Goal: Information Seeking & Learning: Learn about a topic

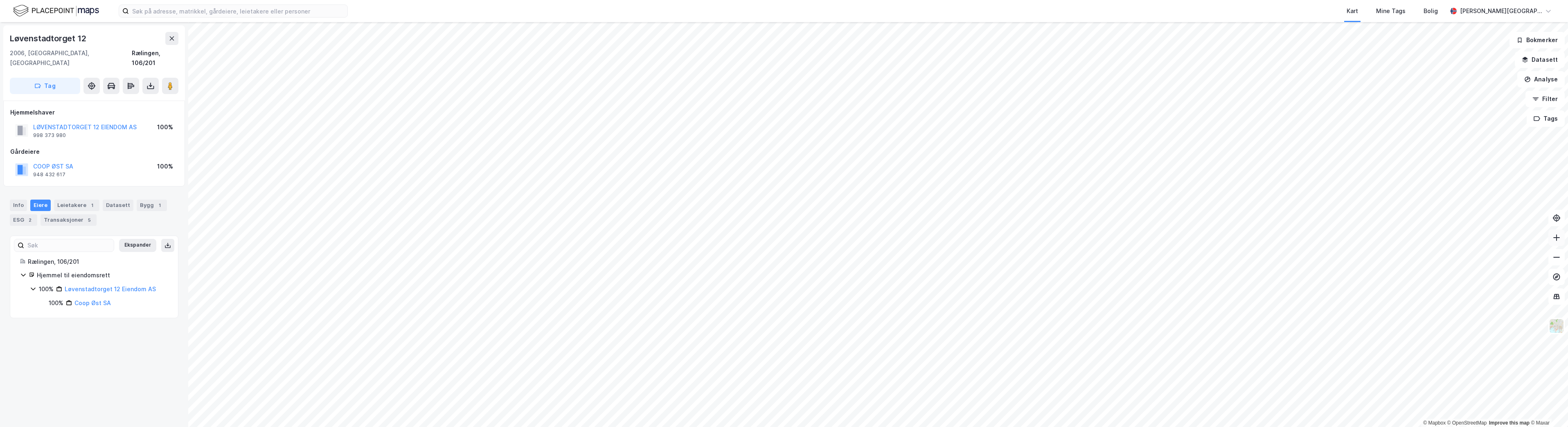
click at [1553, 241] on icon at bounding box center [1556, 237] width 8 height 8
click at [1551, 251] on button at bounding box center [1556, 257] width 16 height 16
click at [1553, 259] on icon at bounding box center [1556, 257] width 8 height 8
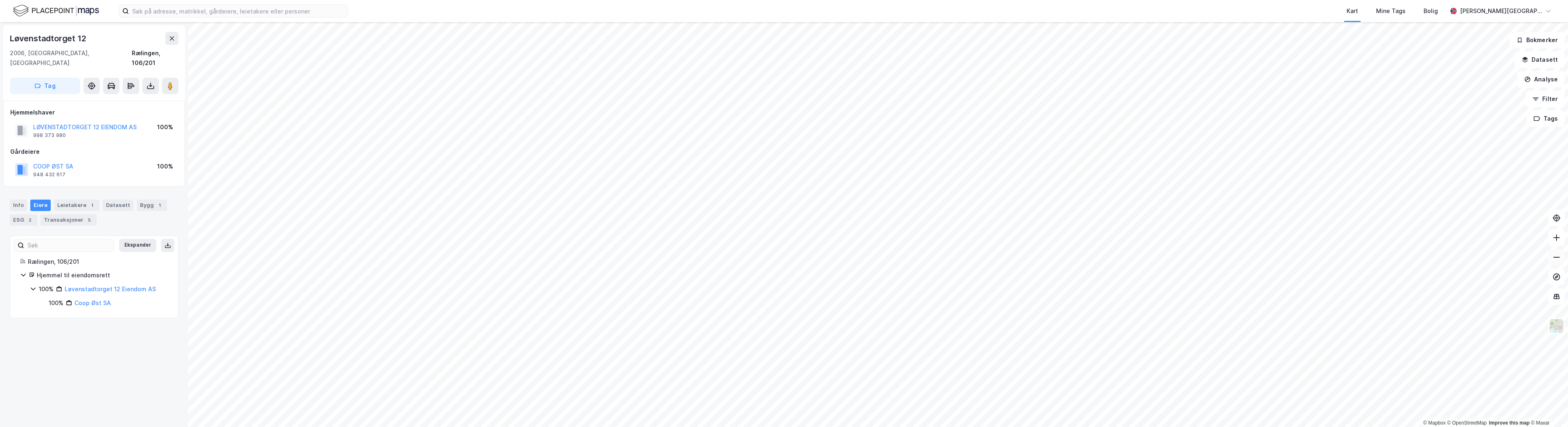
click at [1553, 259] on icon at bounding box center [1556, 257] width 8 height 8
click at [1561, 259] on button at bounding box center [1556, 257] width 16 height 16
drag, startPoint x: 1561, startPoint y: 259, endPoint x: 1549, endPoint y: 259, distance: 12.0
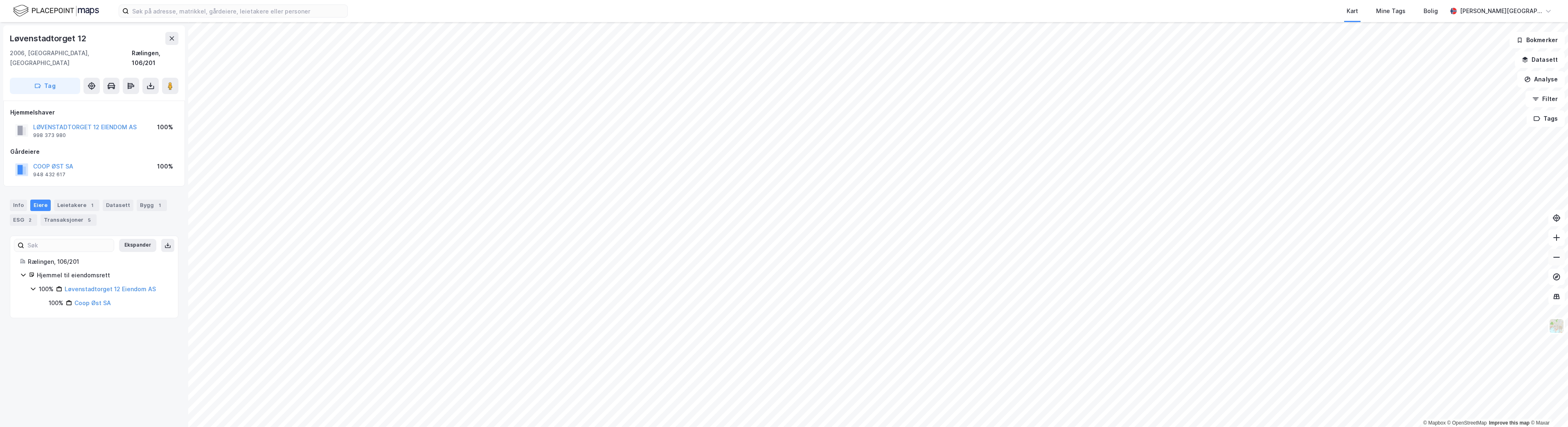
click at [1561, 259] on button at bounding box center [1556, 257] width 16 height 16
click at [1553, 256] on icon at bounding box center [1556, 257] width 8 height 8
click at [1560, 258] on button at bounding box center [1556, 257] width 16 height 16
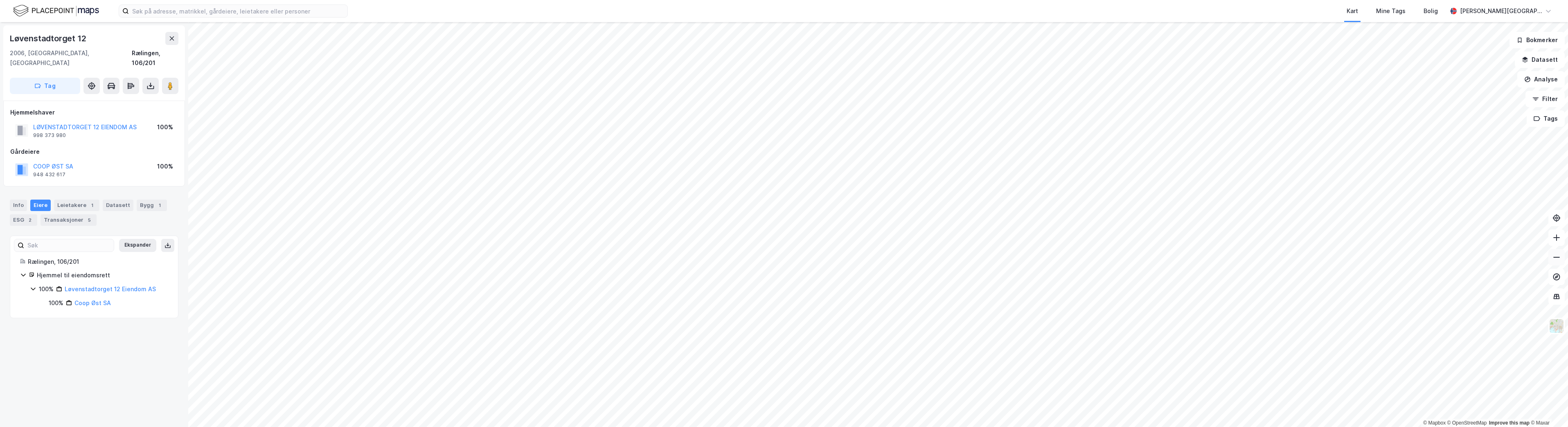
click at [1560, 258] on icon at bounding box center [1556, 257] width 8 height 8
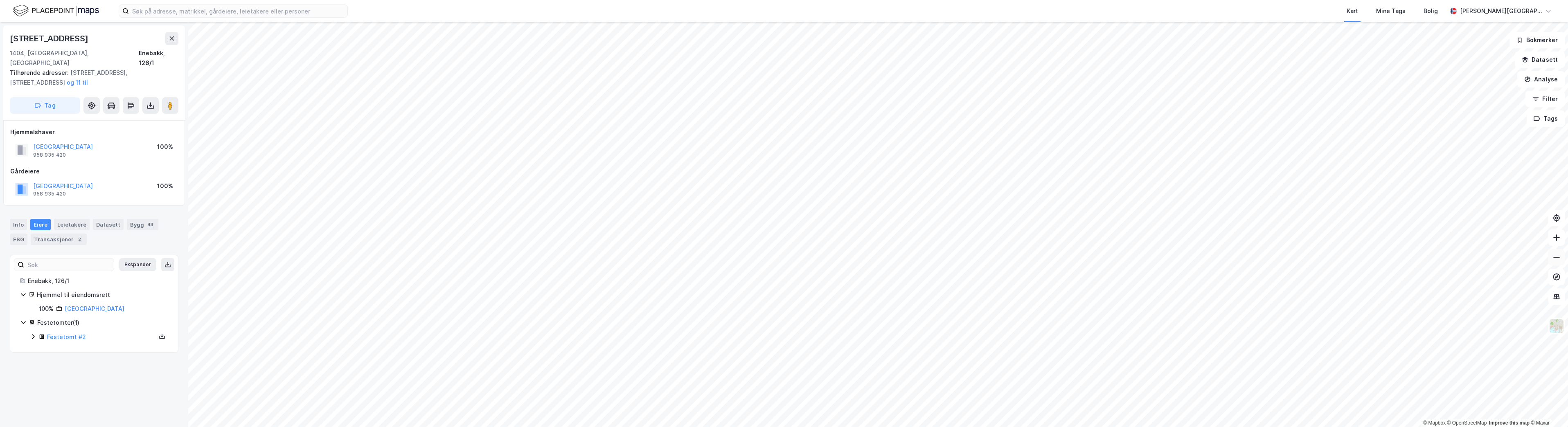
click at [1563, 260] on button at bounding box center [1556, 257] width 16 height 16
click at [1563, 260] on button at bounding box center [1556, 257] width 16 height 16
click at [225, 18] on div "Kart Mine Tags Bolig [PERSON_NAME][GEOGRAPHIC_DATA]" at bounding box center [784, 11] width 1568 height 22
click at [225, 13] on input at bounding box center [238, 11] width 219 height 12
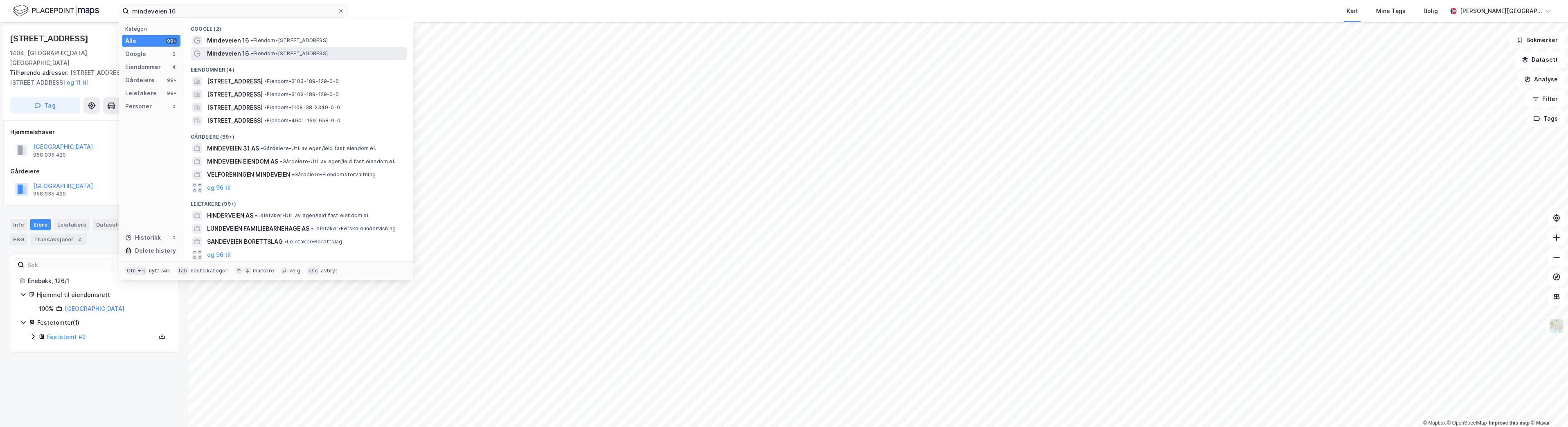
click at [222, 54] on span "Mindeveien 16" at bounding box center [228, 54] width 42 height 10
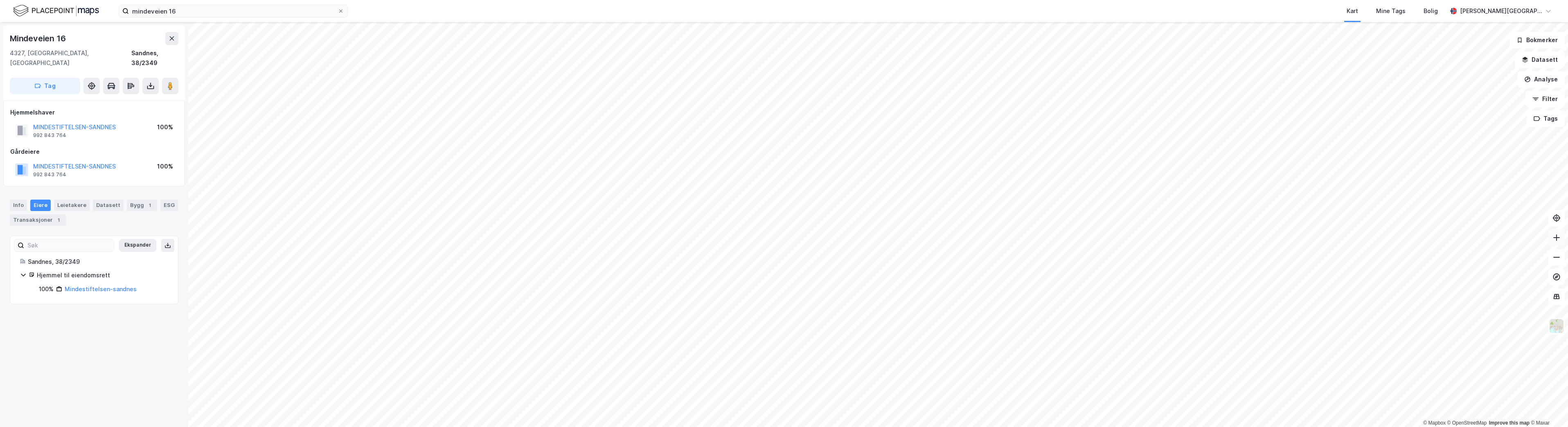
click at [1560, 241] on icon at bounding box center [1556, 237] width 8 height 8
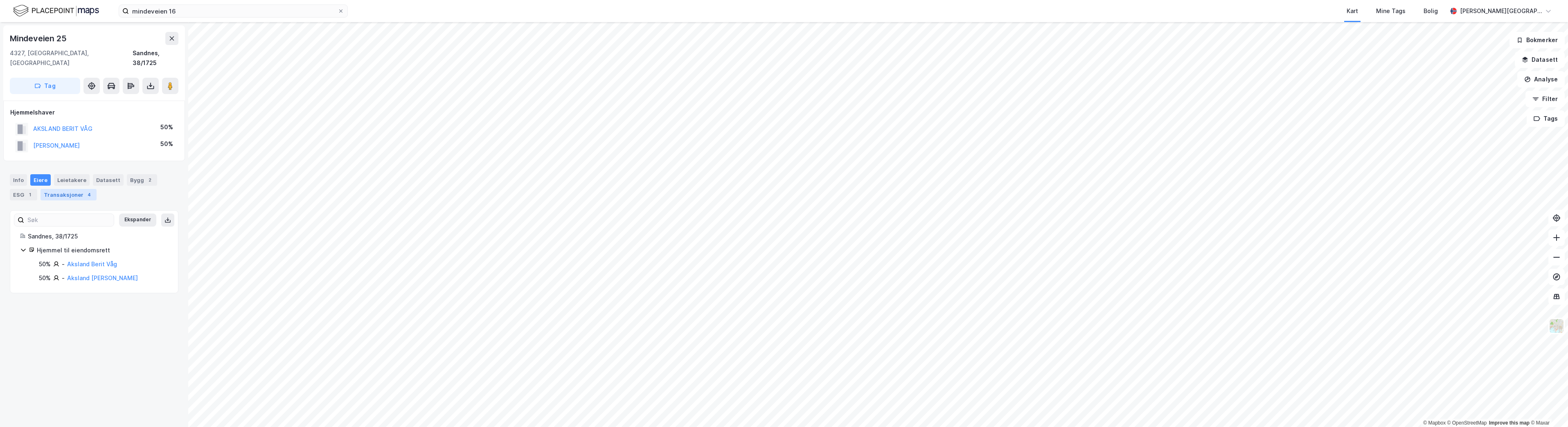
click at [64, 189] on div "Transaksjoner 4" at bounding box center [69, 195] width 56 height 12
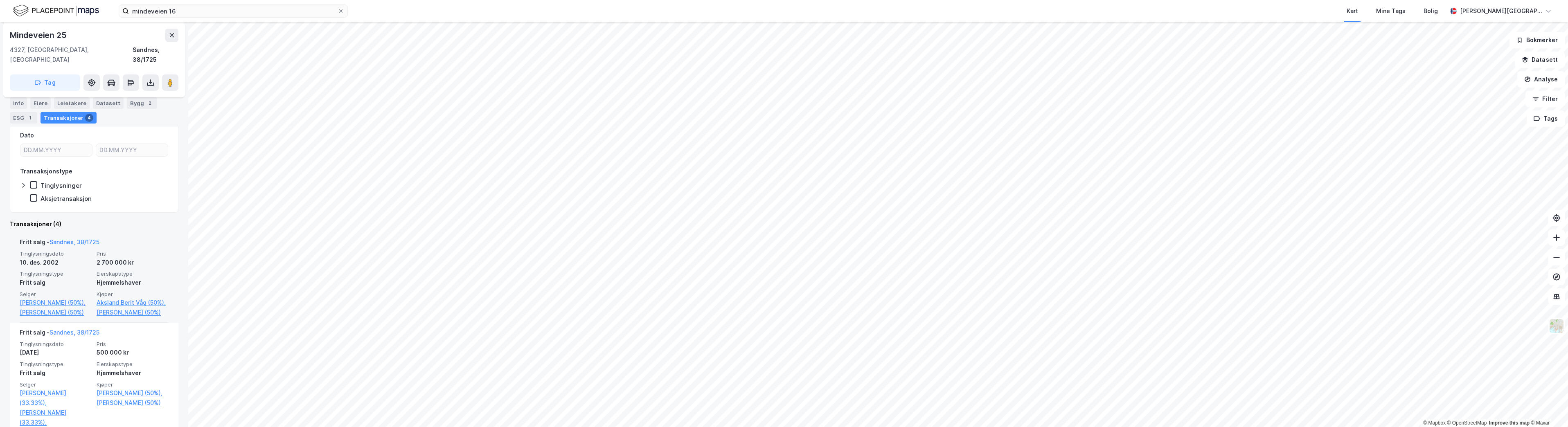
scroll to position [164, 0]
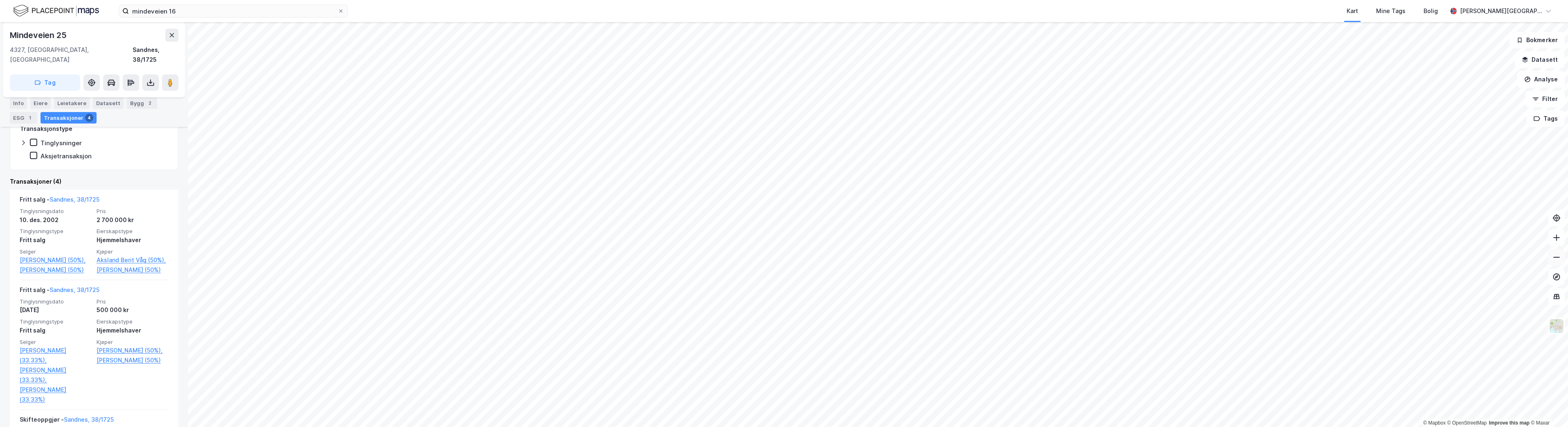
click at [1556, 259] on icon at bounding box center [1556, 257] width 8 height 8
drag, startPoint x: 1559, startPoint y: 241, endPoint x: 1552, endPoint y: 241, distance: 7.0
click at [1559, 241] on icon at bounding box center [1556, 237] width 8 height 8
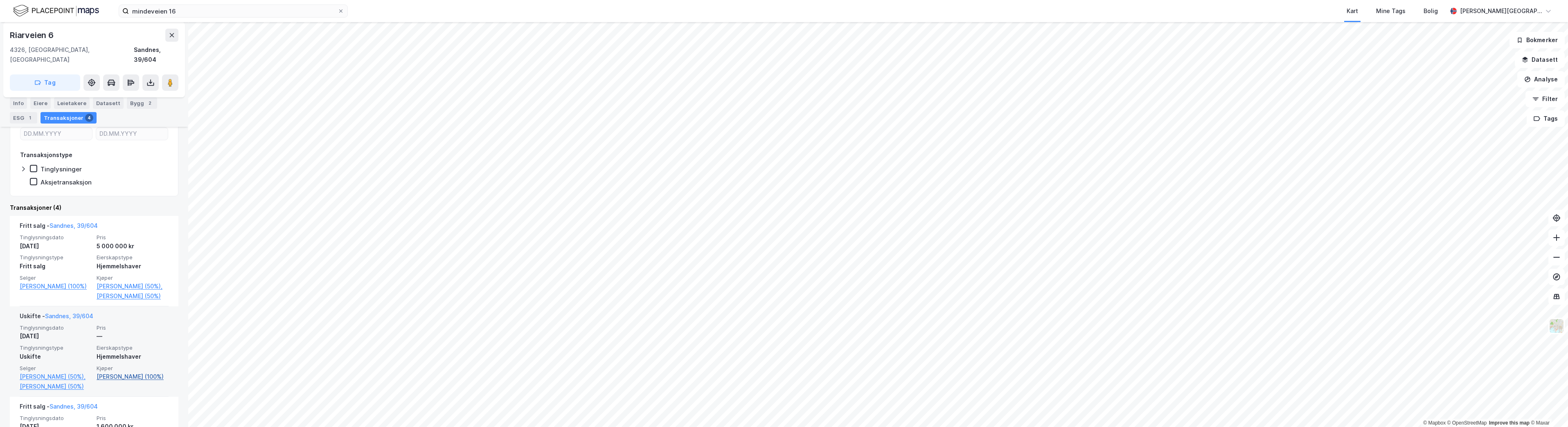
scroll to position [123, 0]
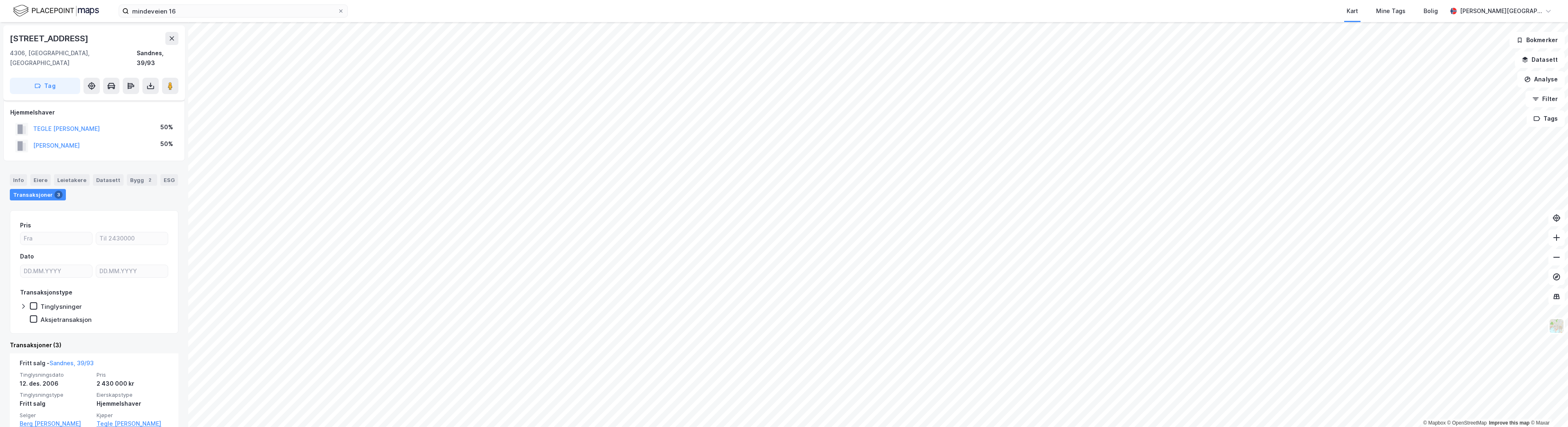
scroll to position [41, 0]
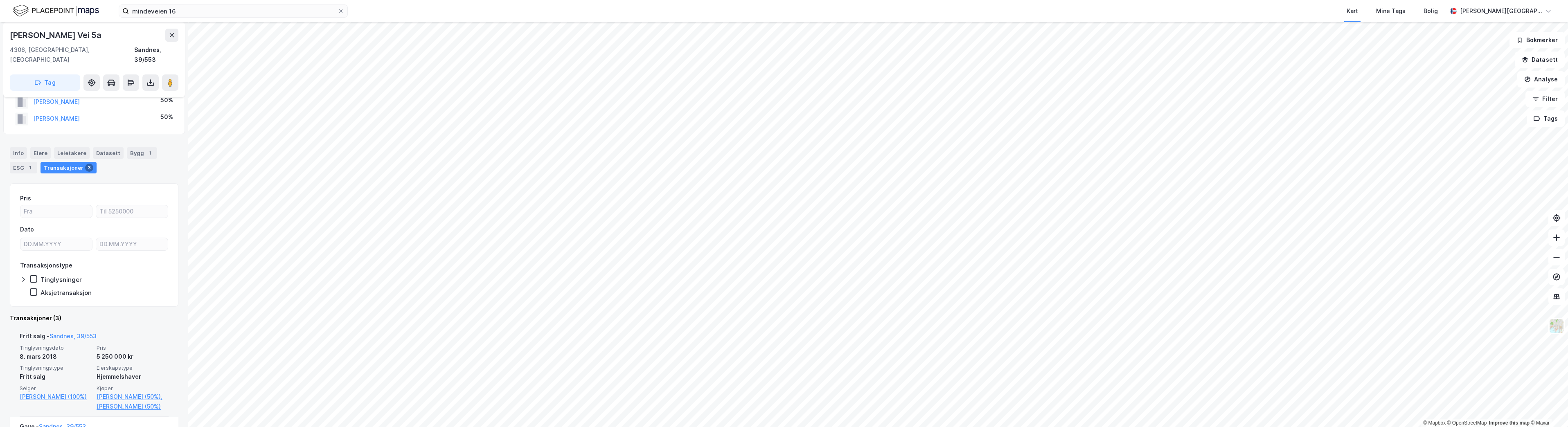
scroll to position [41, 0]
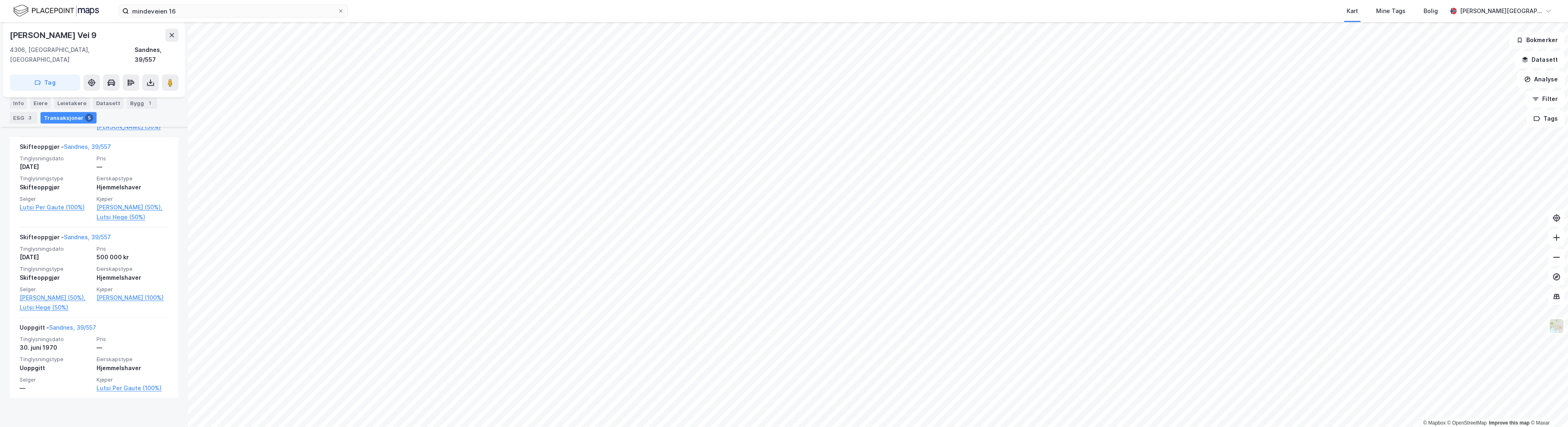
scroll to position [408, 0]
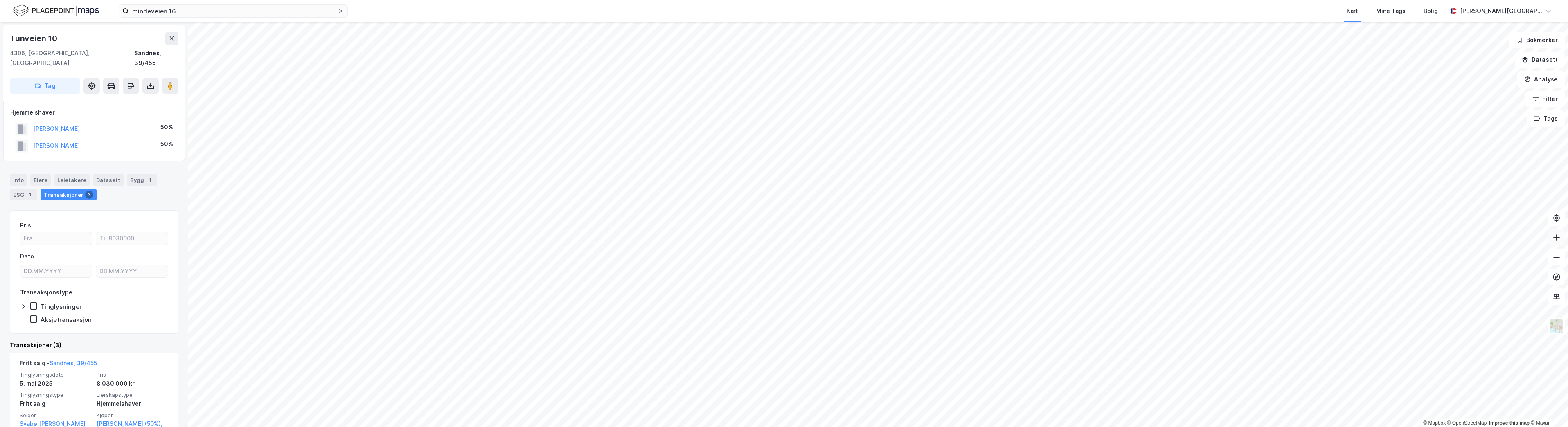
click at [1556, 238] on icon at bounding box center [1556, 237] width 8 height 8
click at [1072, 9] on div "mindeveien 16 Kart Mine Tags Bolig [PERSON_NAME] © Mapbox © OpenStreetMap Impro…" at bounding box center [784, 214] width 1568 height 427
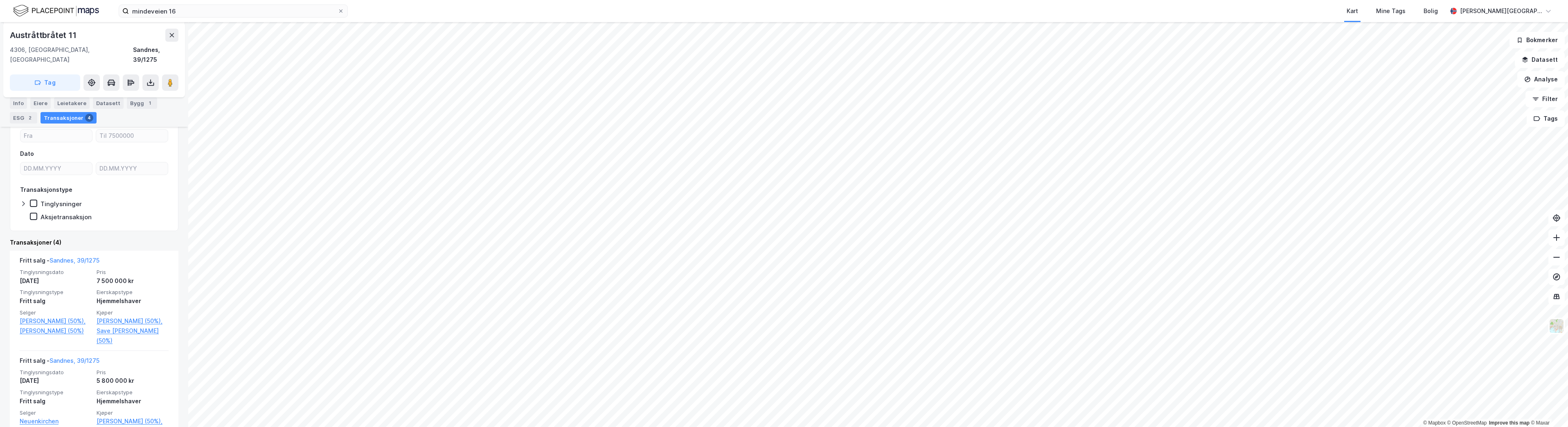
scroll to position [123, 0]
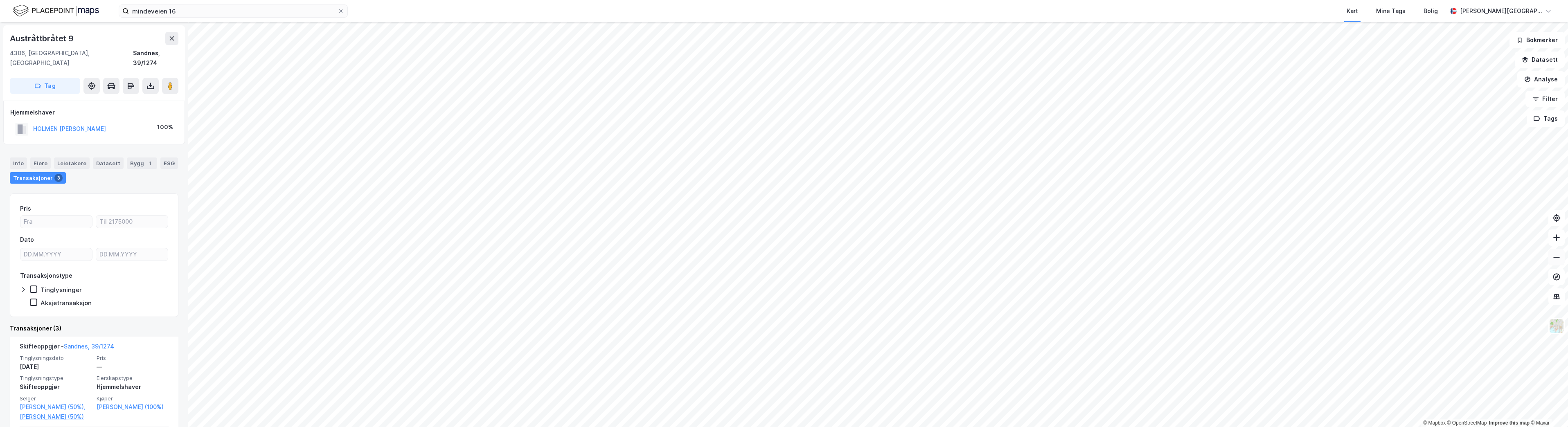
click at [1560, 260] on icon at bounding box center [1556, 257] width 8 height 8
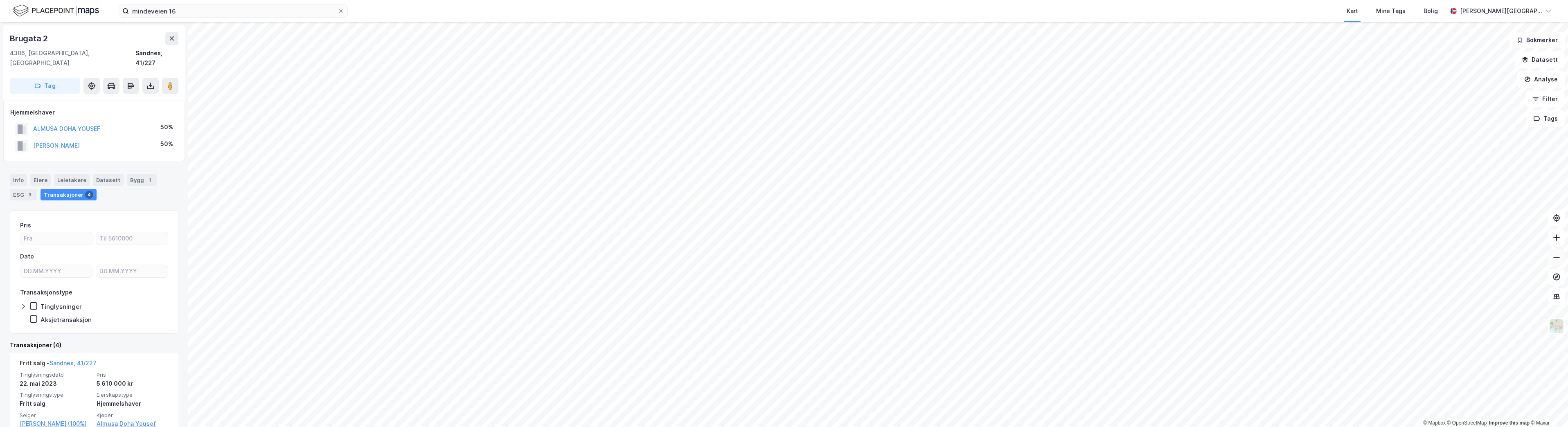
click at [1559, 264] on button at bounding box center [1556, 257] width 16 height 16
drag, startPoint x: 1558, startPoint y: 256, endPoint x: 1552, endPoint y: 257, distance: 6.1
click at [1558, 256] on icon at bounding box center [1556, 257] width 8 height 8
click at [753, 426] on html "mindeveien 16 Kart Mine Tags Bolig [PERSON_NAME][GEOGRAPHIC_DATA] © Mapbox © Op…" at bounding box center [784, 214] width 1568 height 427
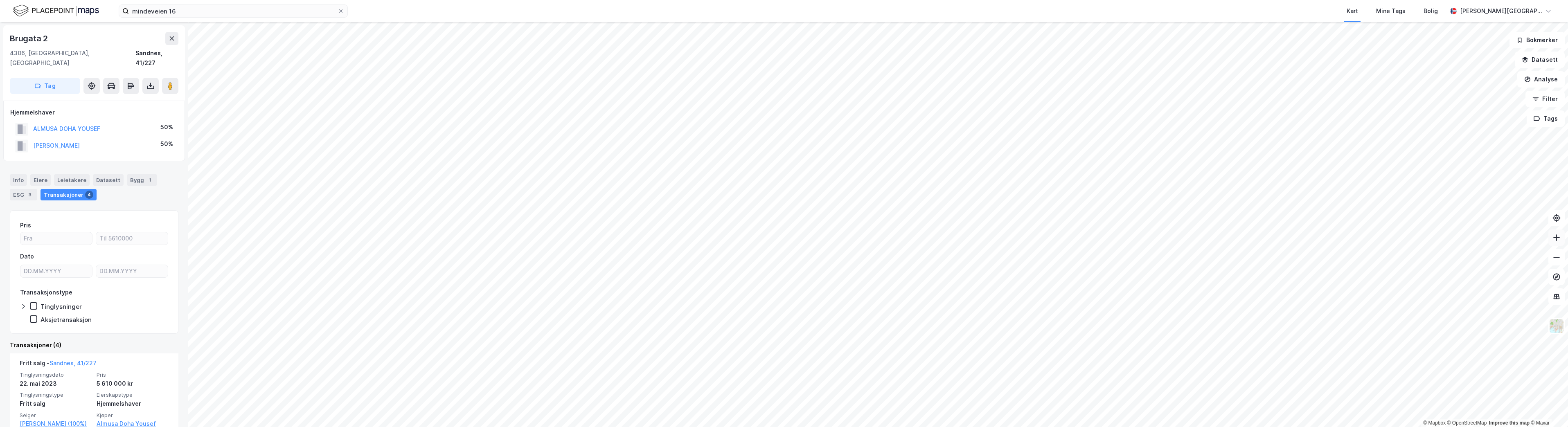
click at [1557, 235] on icon at bounding box center [1556, 237] width 8 height 8
click at [1554, 237] on icon at bounding box center [1556, 237] width 8 height 8
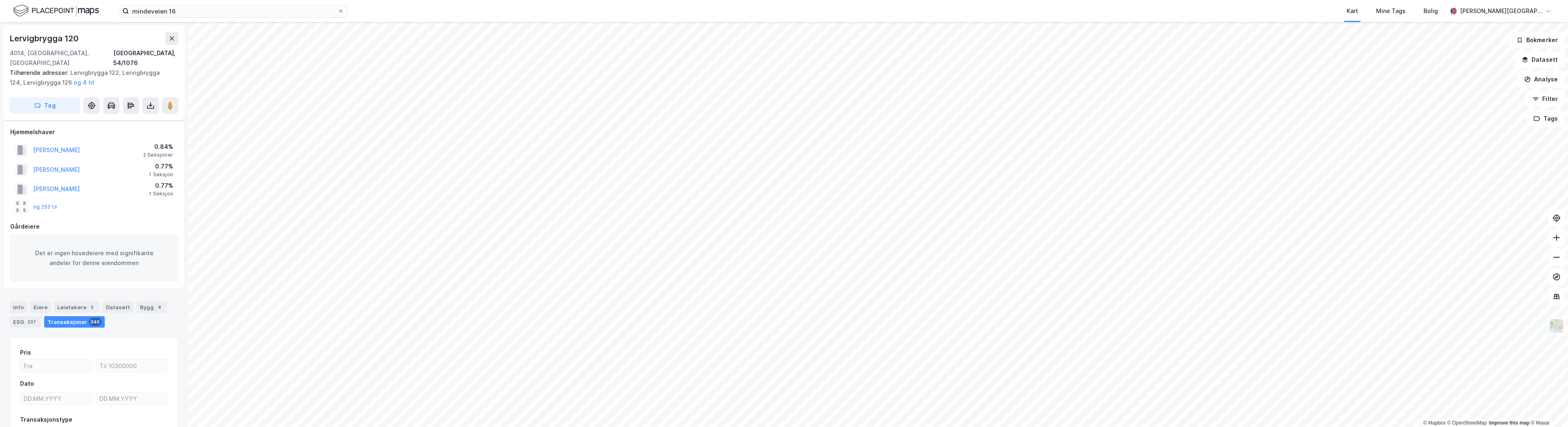
scroll to position [54, 0]
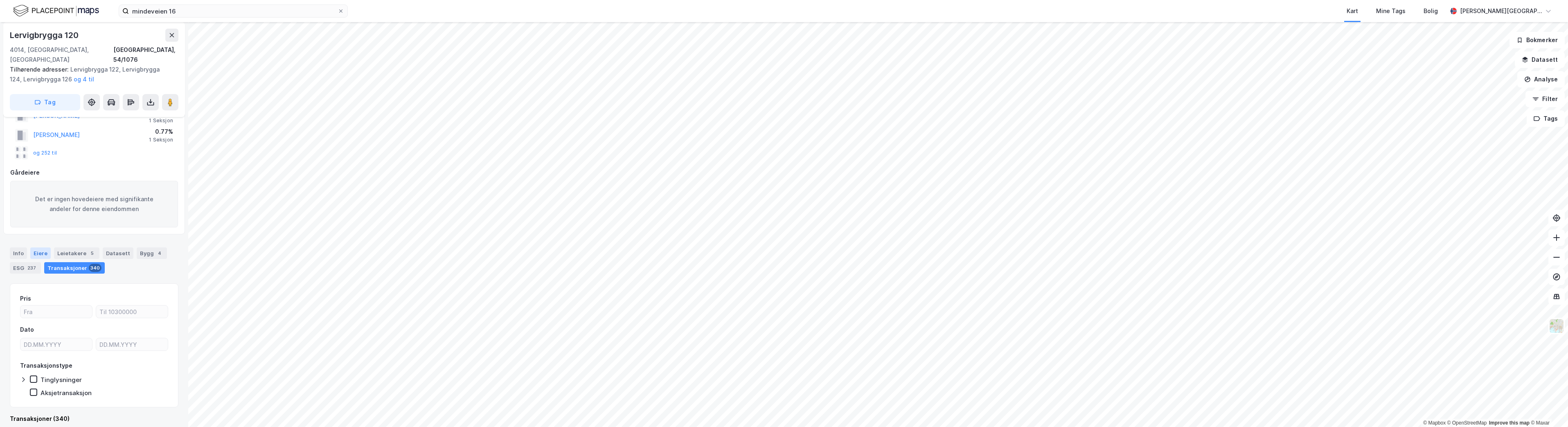
click at [44, 248] on div "Eiere" at bounding box center [41, 253] width 21 height 12
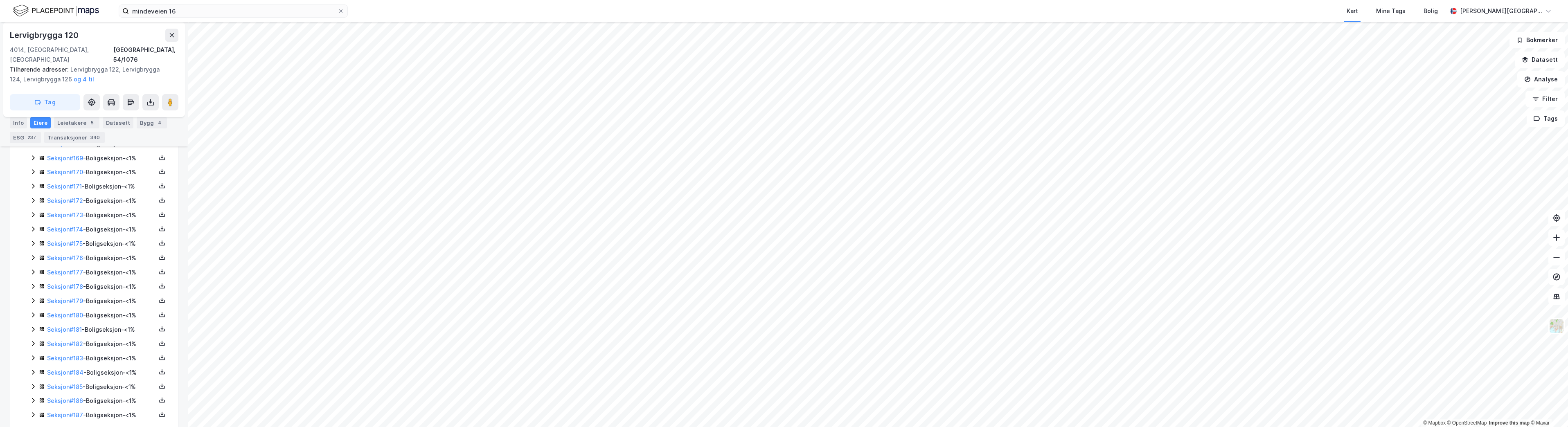
scroll to position [2637, 0]
click at [171, 40] on button at bounding box center [172, 35] width 13 height 13
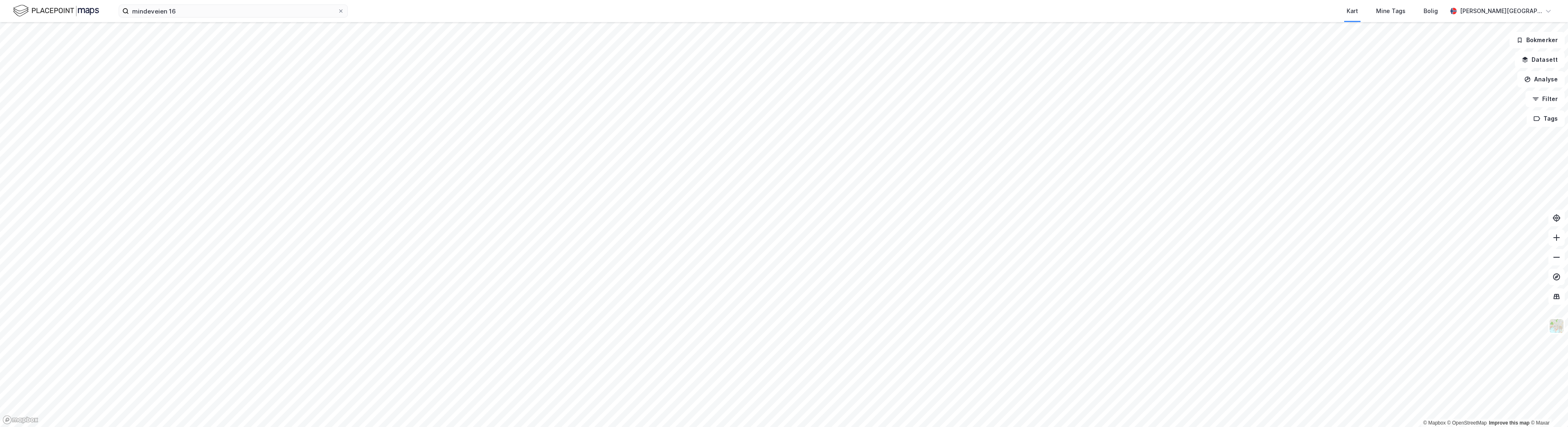
click at [177, 19] on div "mindeveien 16 Kart Mine Tags Bolig [PERSON_NAME][GEOGRAPHIC_DATA]" at bounding box center [784, 11] width 1568 height 22
click at [181, 15] on input "mindeveien 16" at bounding box center [233, 11] width 209 height 12
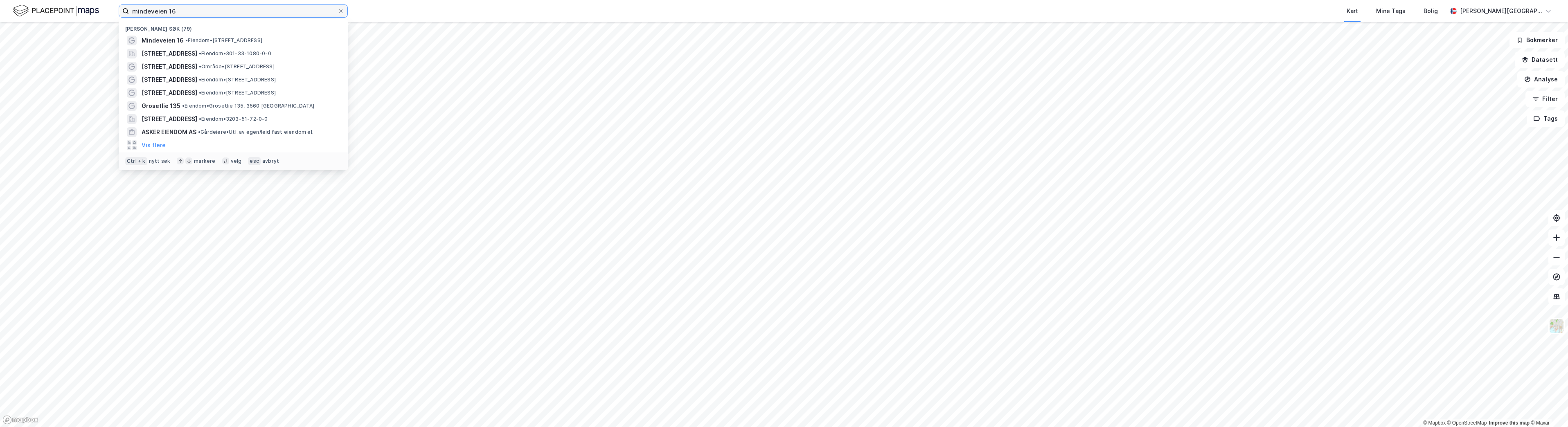
click at [181, 15] on input "mindeveien 16" at bounding box center [233, 11] width 209 height 12
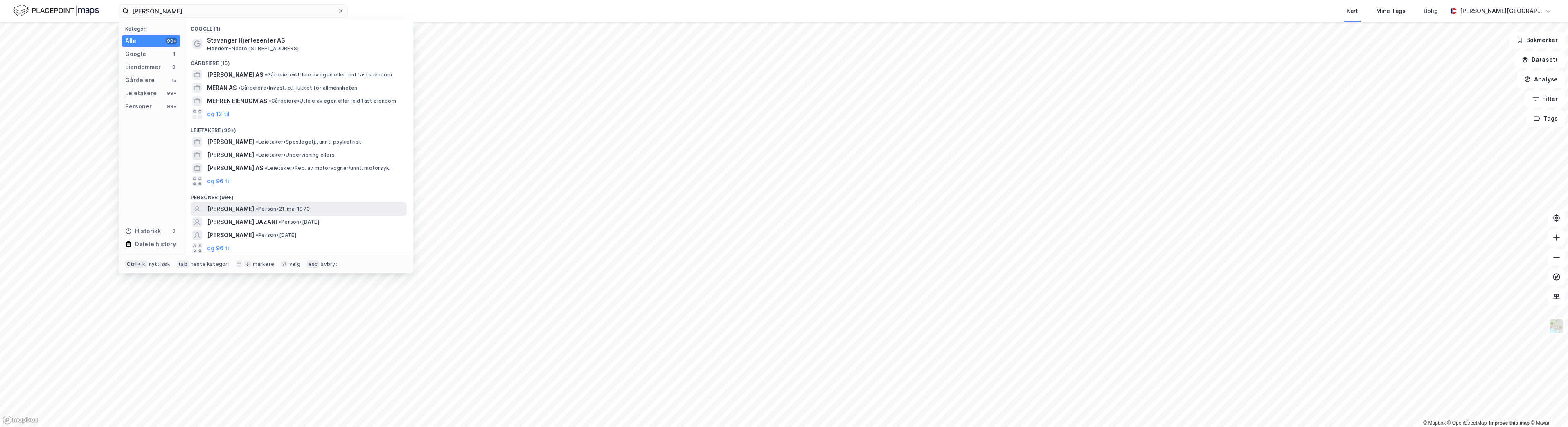
click at [267, 210] on span "• Person • 21. mai 1973" at bounding box center [282, 209] width 54 height 7
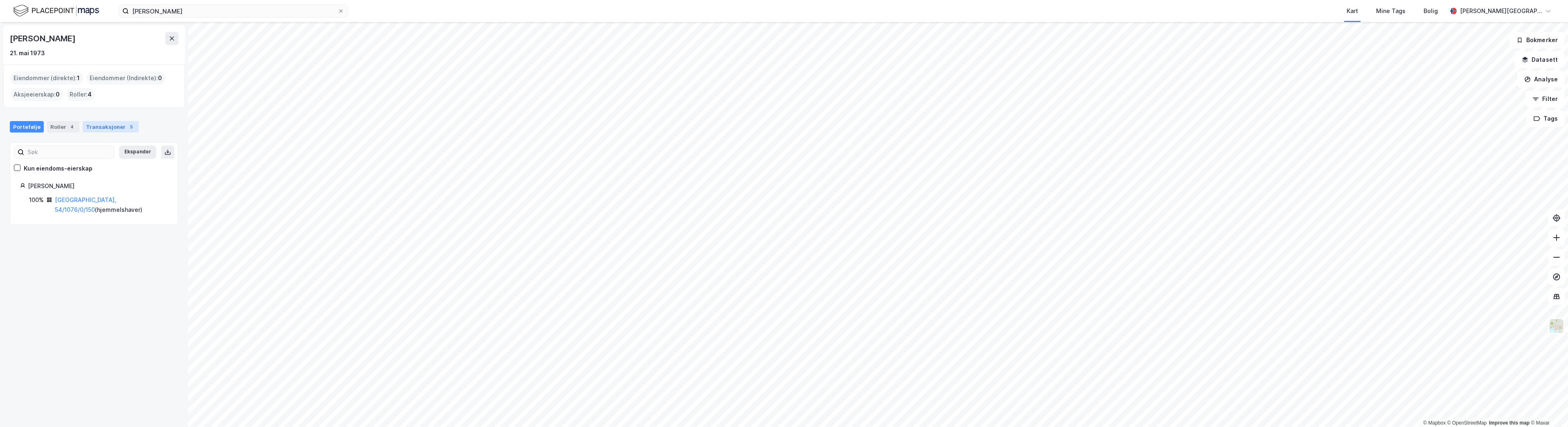
click at [127, 125] on div "5" at bounding box center [131, 127] width 8 height 8
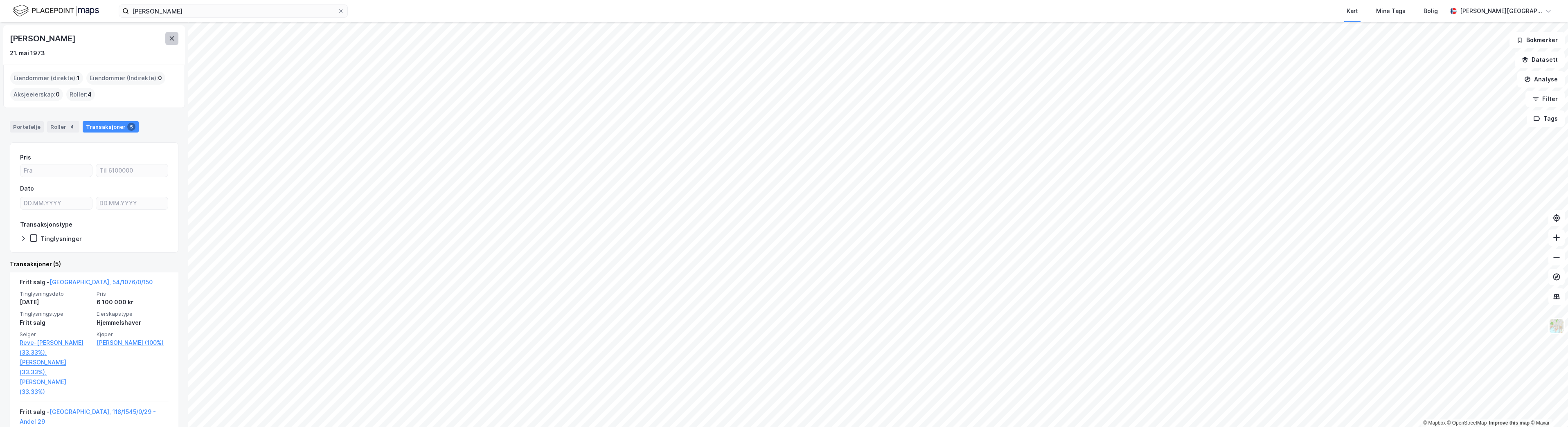
click at [171, 42] on button at bounding box center [172, 38] width 13 height 13
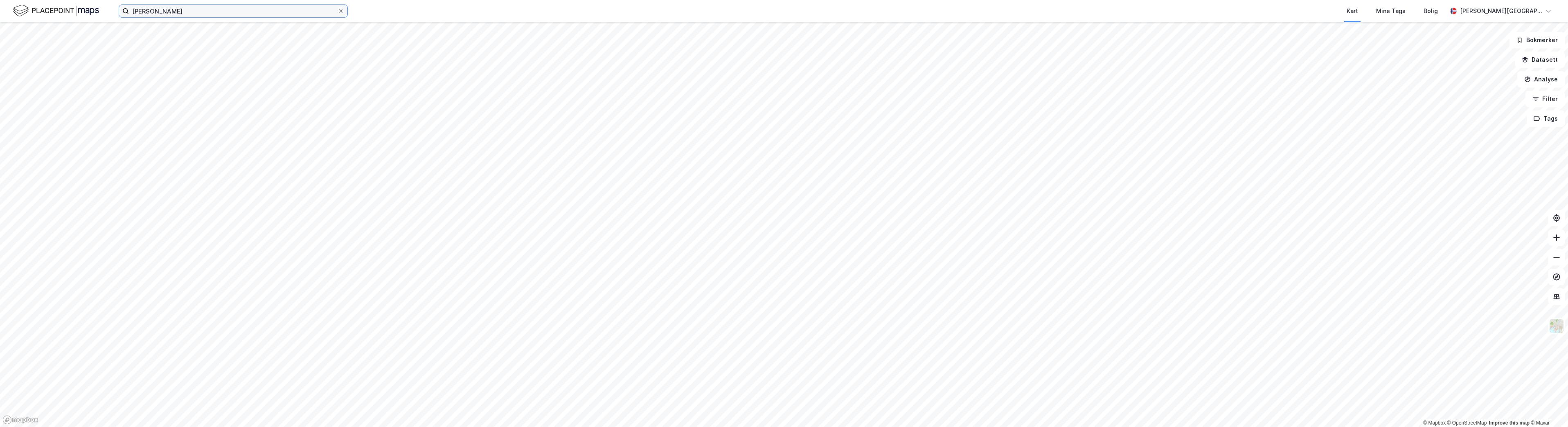
click at [177, 15] on input "[PERSON_NAME]" at bounding box center [233, 11] width 209 height 12
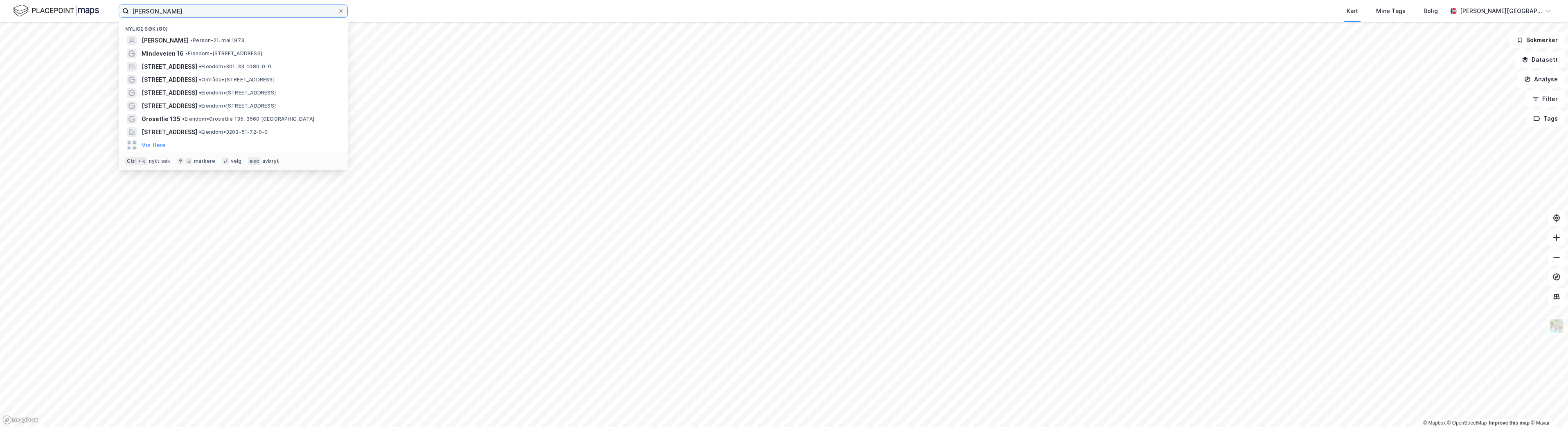
click at [177, 15] on input "[PERSON_NAME]" at bounding box center [233, 11] width 209 height 12
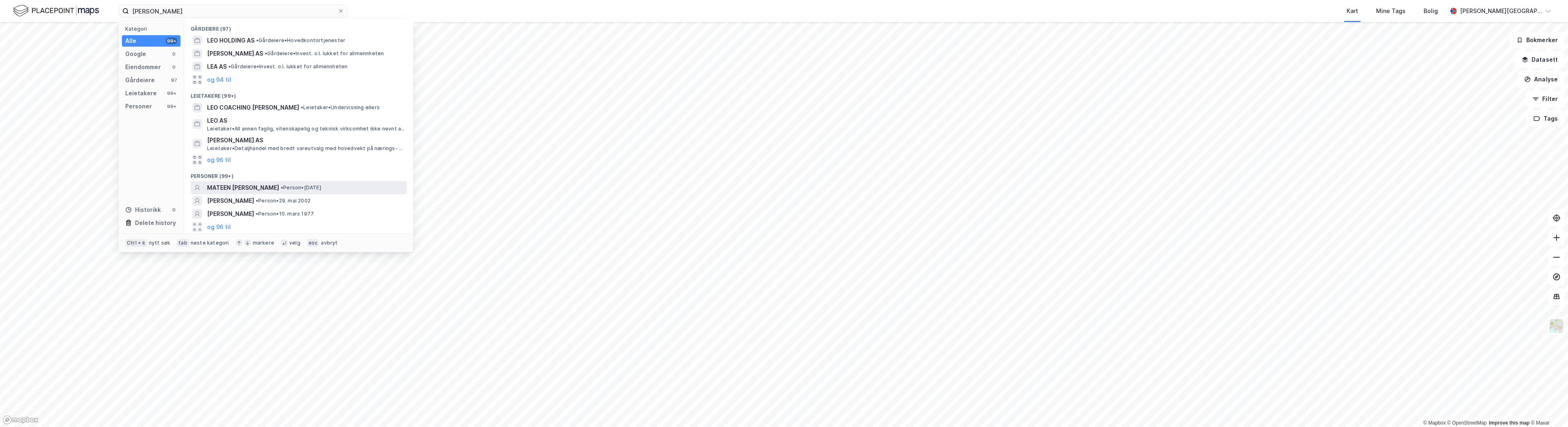
click at [251, 184] on span "MATEEN [PERSON_NAME]" at bounding box center [243, 187] width 72 height 10
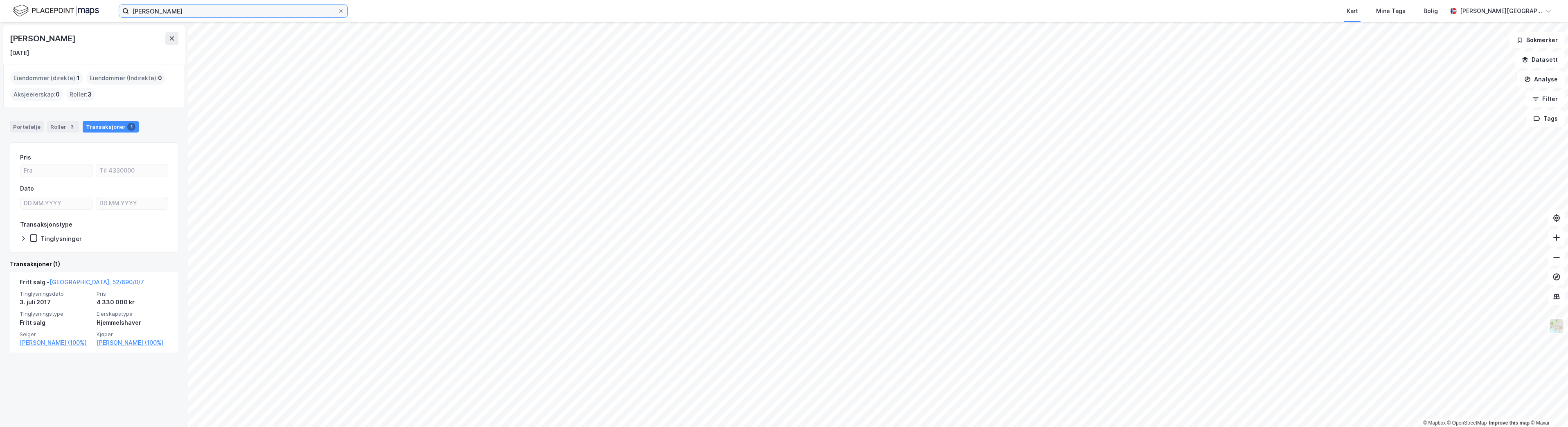
click at [177, 11] on input "[PERSON_NAME]" at bounding box center [233, 11] width 209 height 12
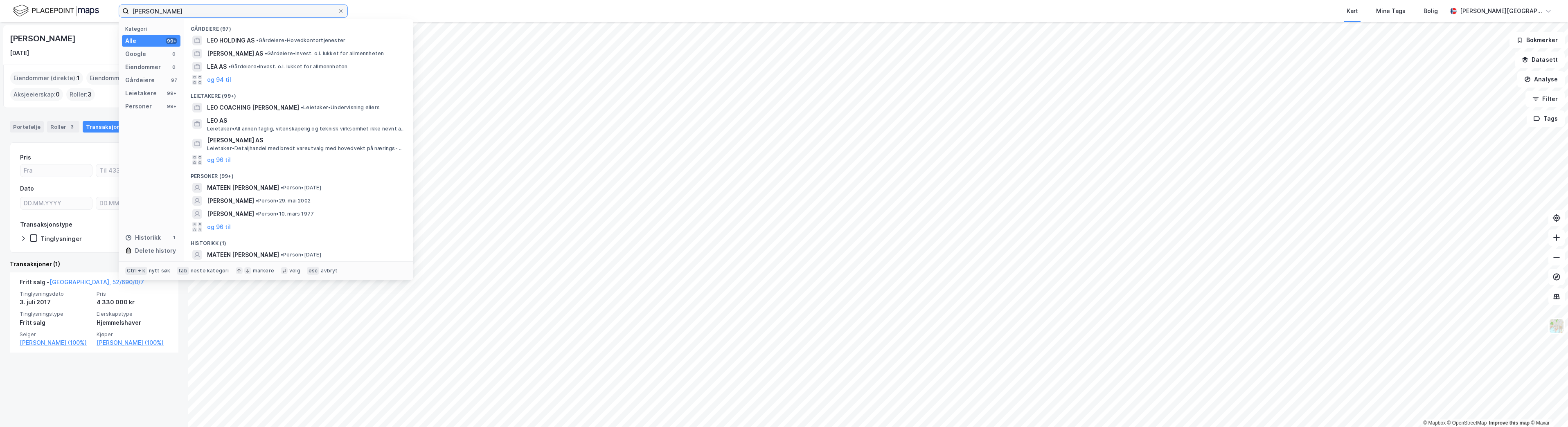
click at [177, 11] on input "[PERSON_NAME]" at bounding box center [233, 11] width 209 height 12
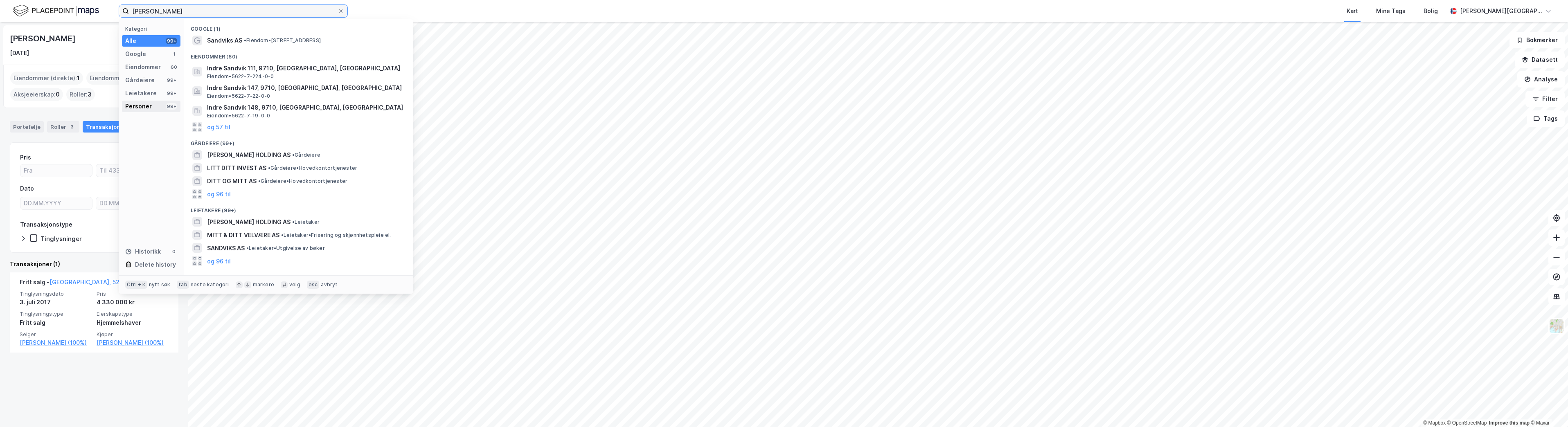
type input "[PERSON_NAME]"
click at [142, 105] on div "Personer" at bounding box center [139, 106] width 27 height 10
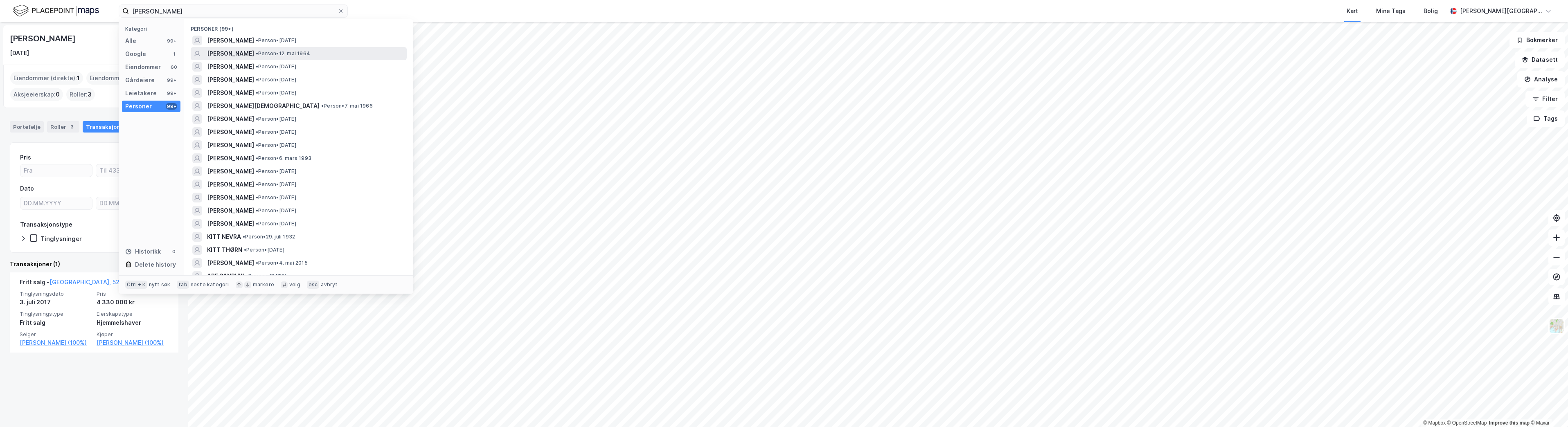
click at [247, 54] on span "[PERSON_NAME]" at bounding box center [230, 54] width 47 height 10
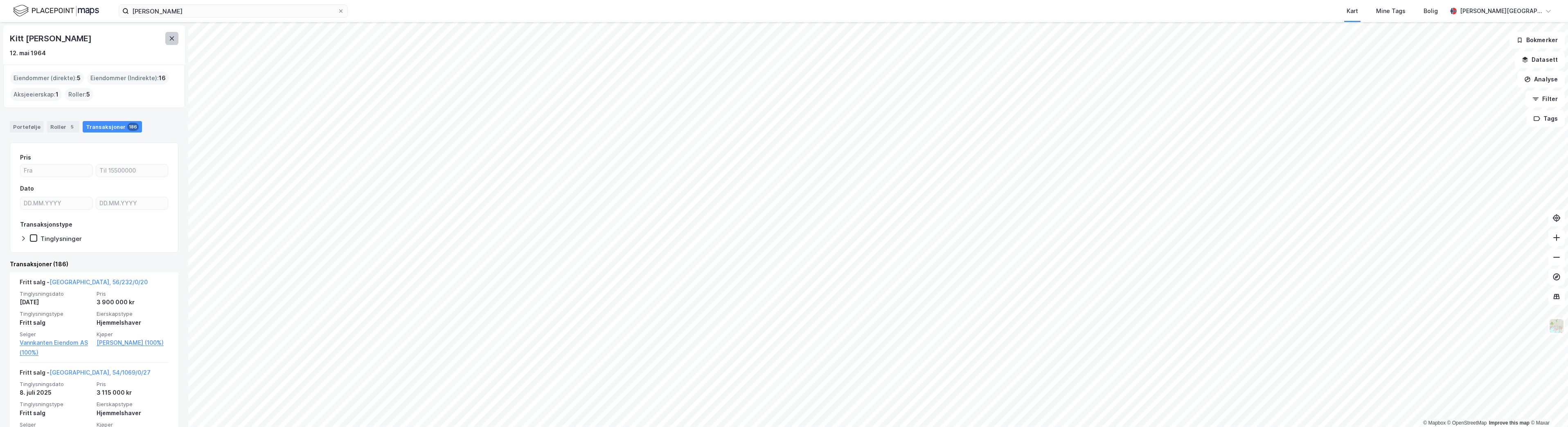
click at [174, 40] on icon at bounding box center [172, 38] width 7 height 7
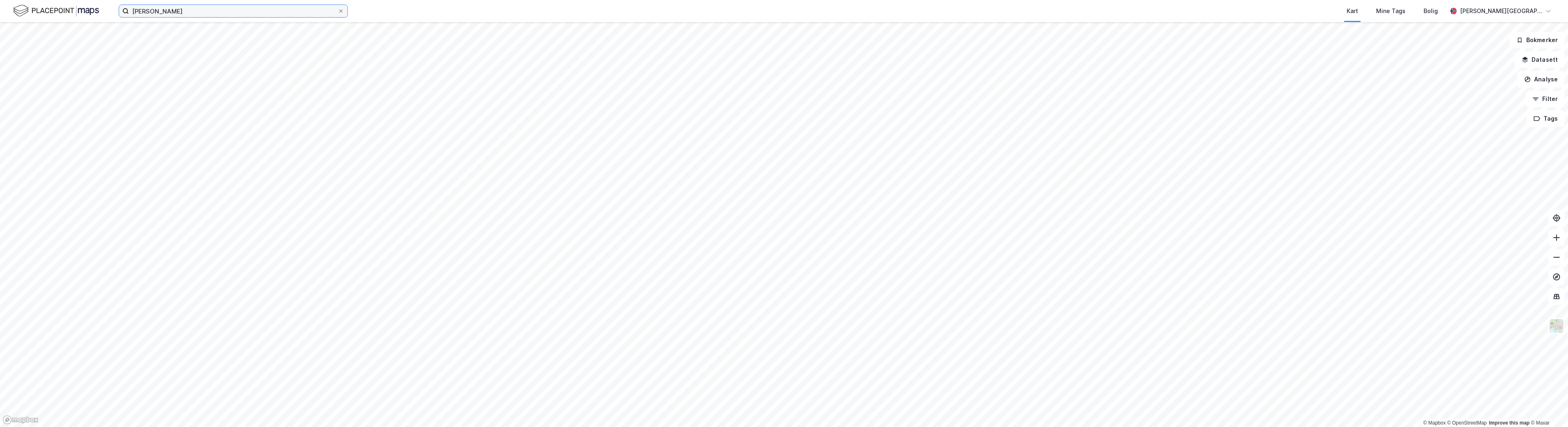
click at [187, 10] on input "[PERSON_NAME]" at bounding box center [233, 11] width 209 height 12
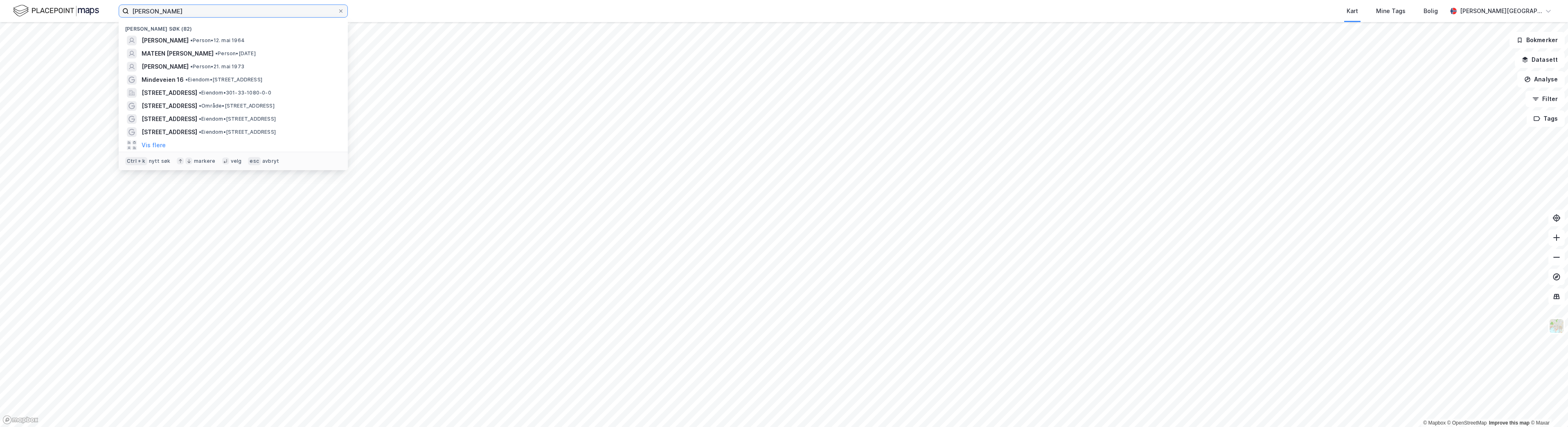
click at [187, 10] on input "[PERSON_NAME]" at bounding box center [233, 11] width 209 height 12
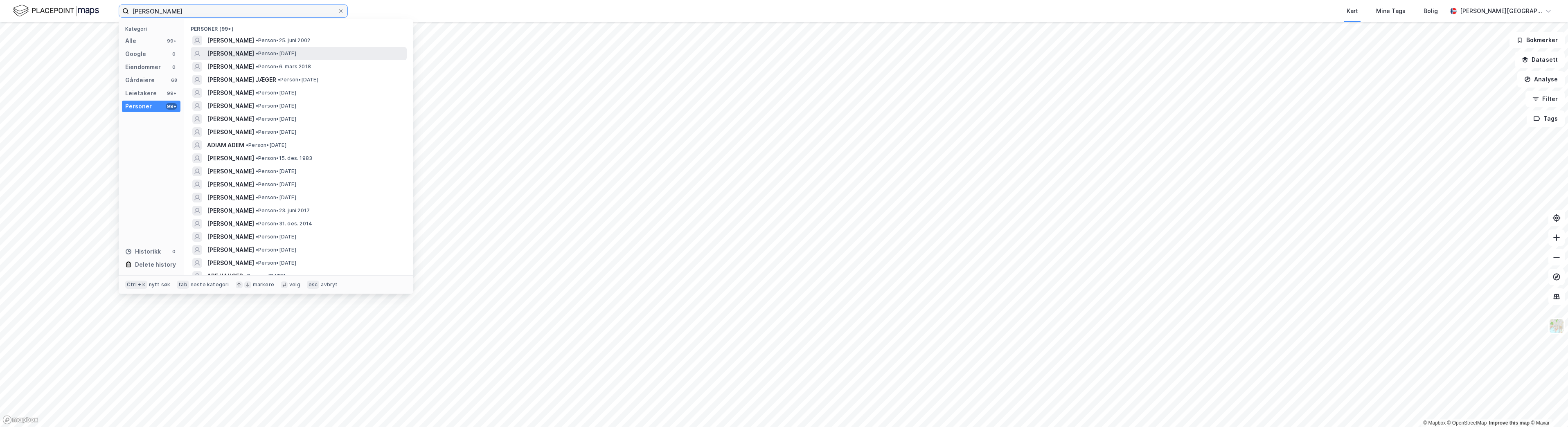
type input "[PERSON_NAME]"
click at [231, 54] on span "[PERSON_NAME]" at bounding box center [230, 54] width 47 height 10
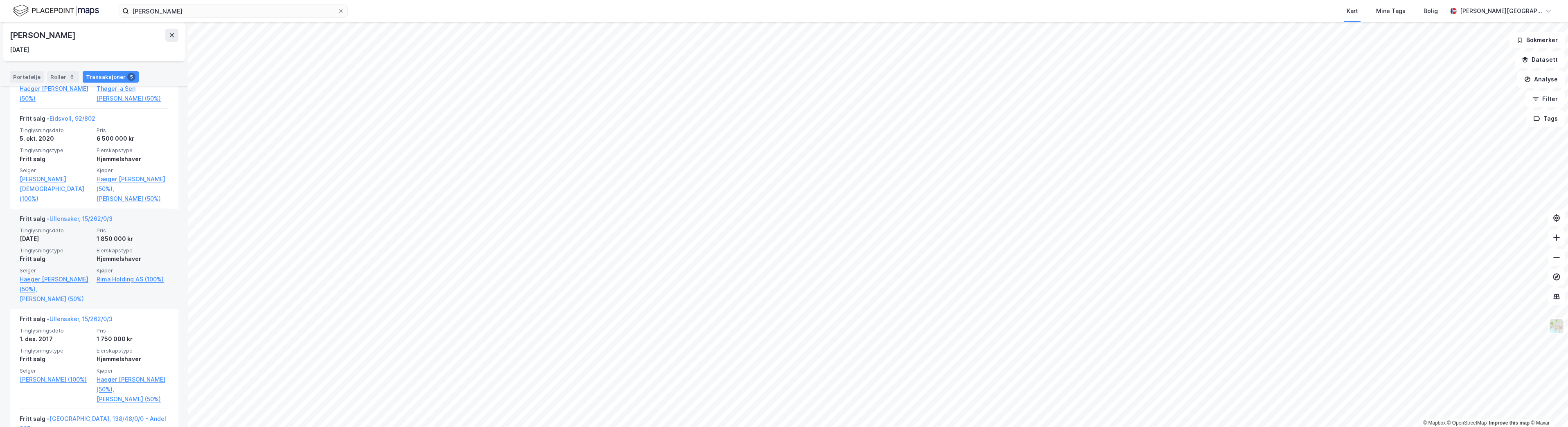
scroll to position [356, 0]
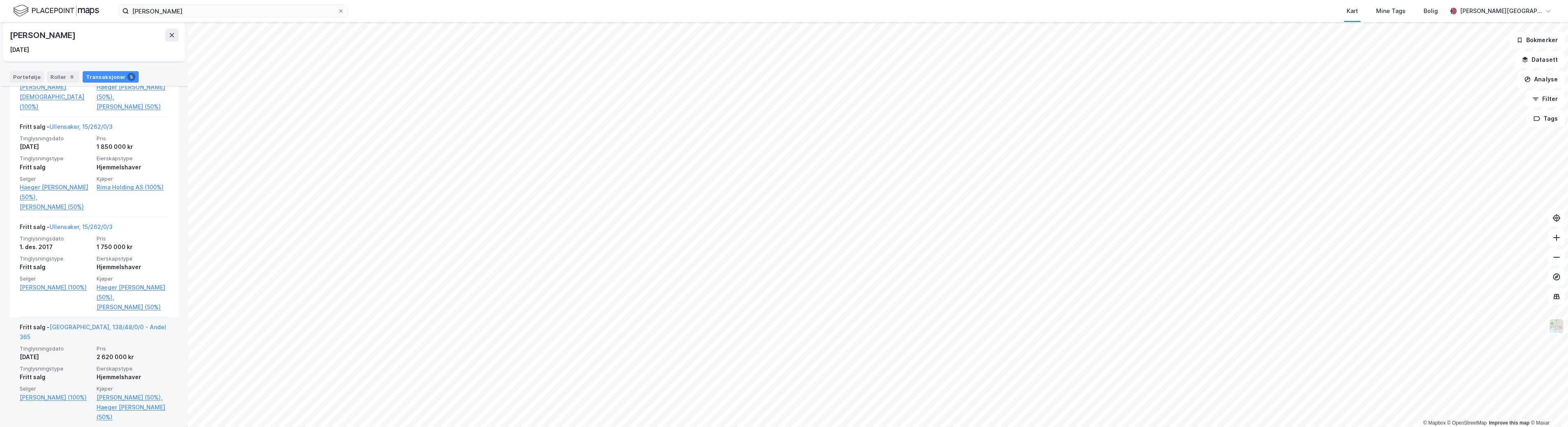
click at [135, 345] on span "Pris" at bounding box center [133, 348] width 72 height 7
click at [171, 40] on button at bounding box center [172, 35] width 13 height 13
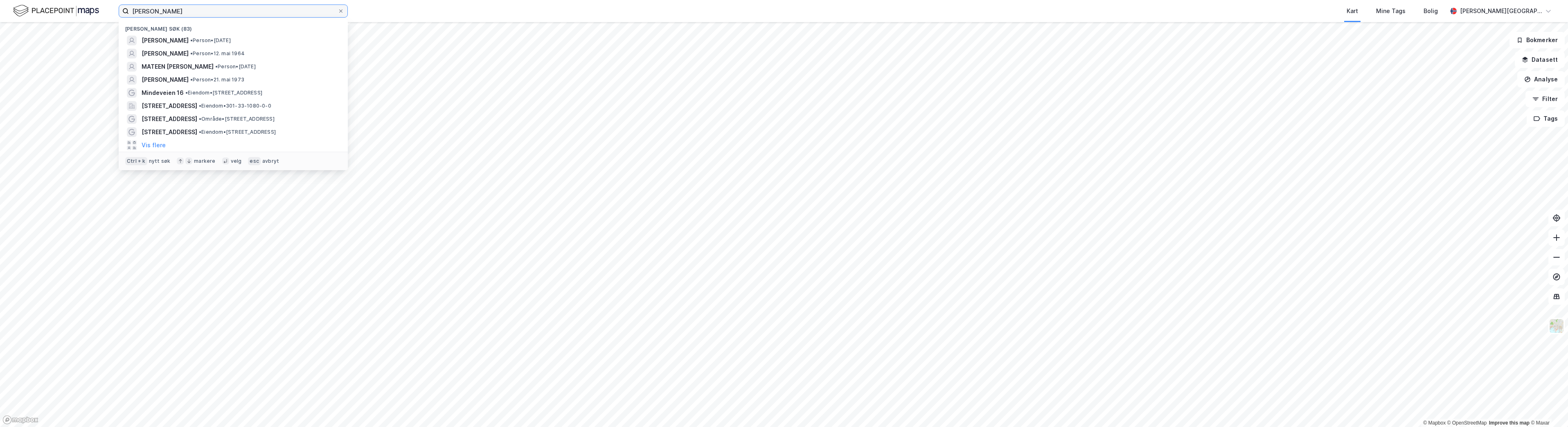
click at [171, 15] on input "[PERSON_NAME]" at bounding box center [233, 11] width 209 height 12
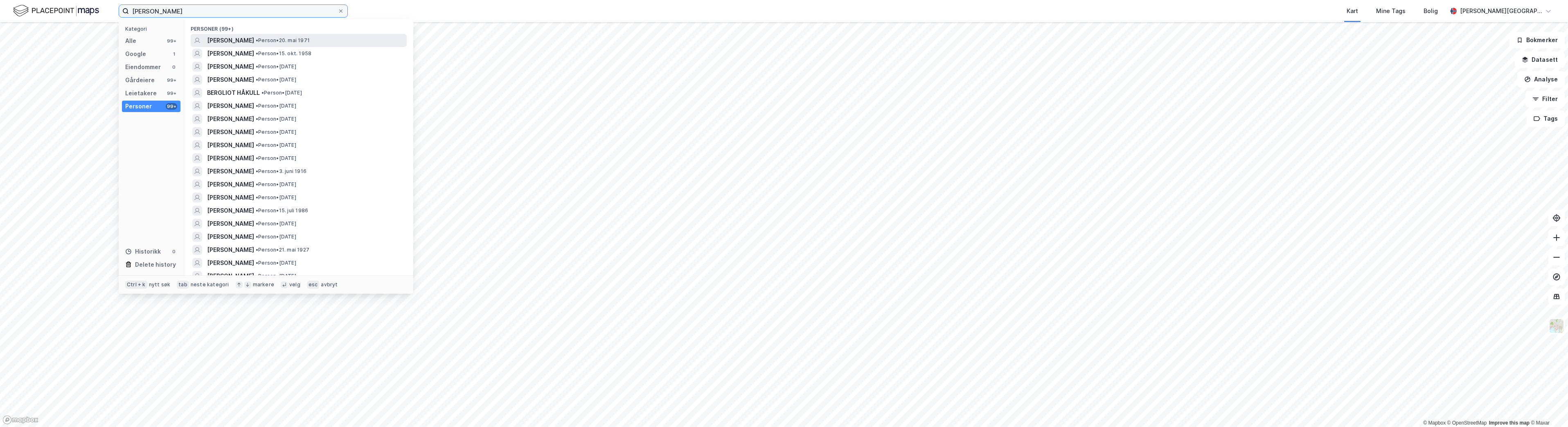
type input "[PERSON_NAME]"
click at [223, 43] on span "[PERSON_NAME]" at bounding box center [230, 40] width 47 height 10
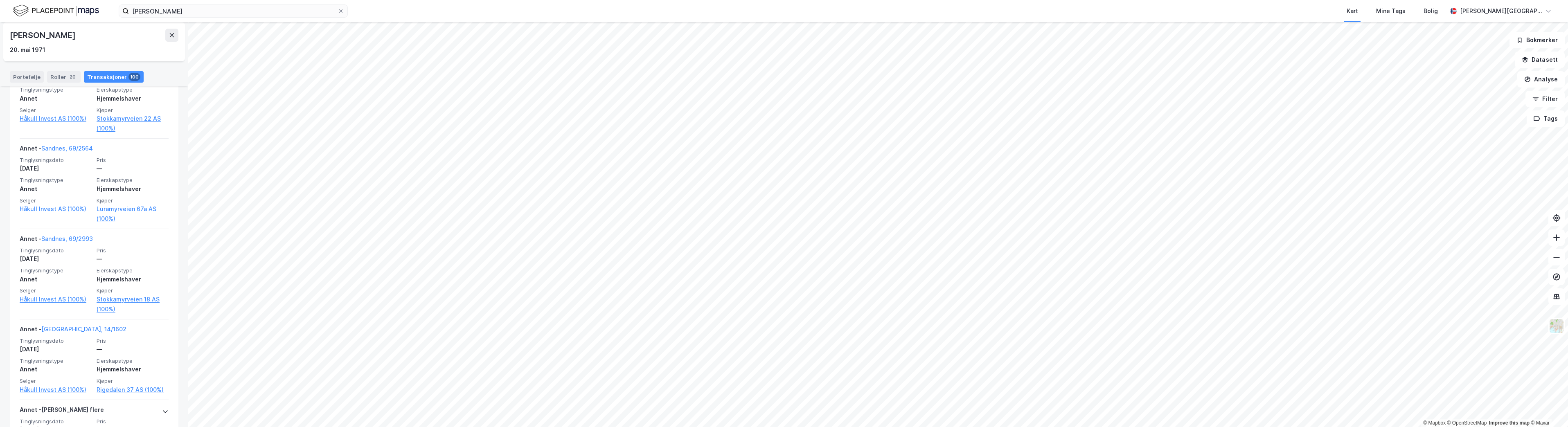
scroll to position [8181, 0]
click at [1563, 244] on button at bounding box center [1556, 237] width 16 height 16
click at [1562, 244] on button at bounding box center [1556, 237] width 16 height 16
click at [1556, 235] on icon at bounding box center [1556, 237] width 1 height 7
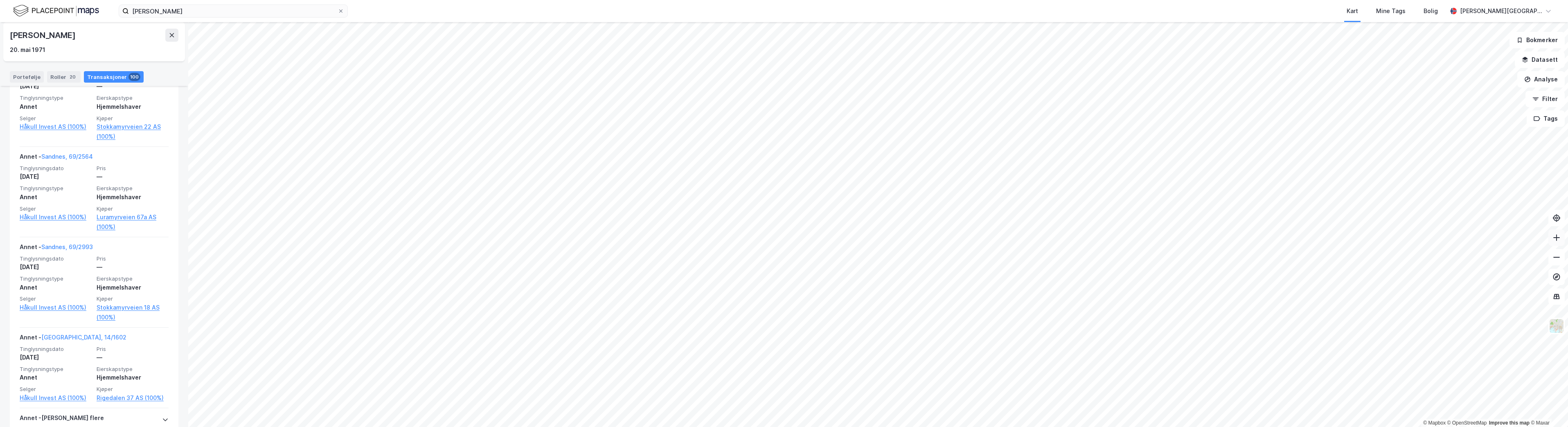
click at [1556, 235] on icon at bounding box center [1556, 237] width 8 height 8
click at [1554, 245] on button at bounding box center [1556, 237] width 16 height 16
click at [1553, 245] on button at bounding box center [1556, 237] width 16 height 16
click at [1558, 245] on button at bounding box center [1556, 237] width 16 height 16
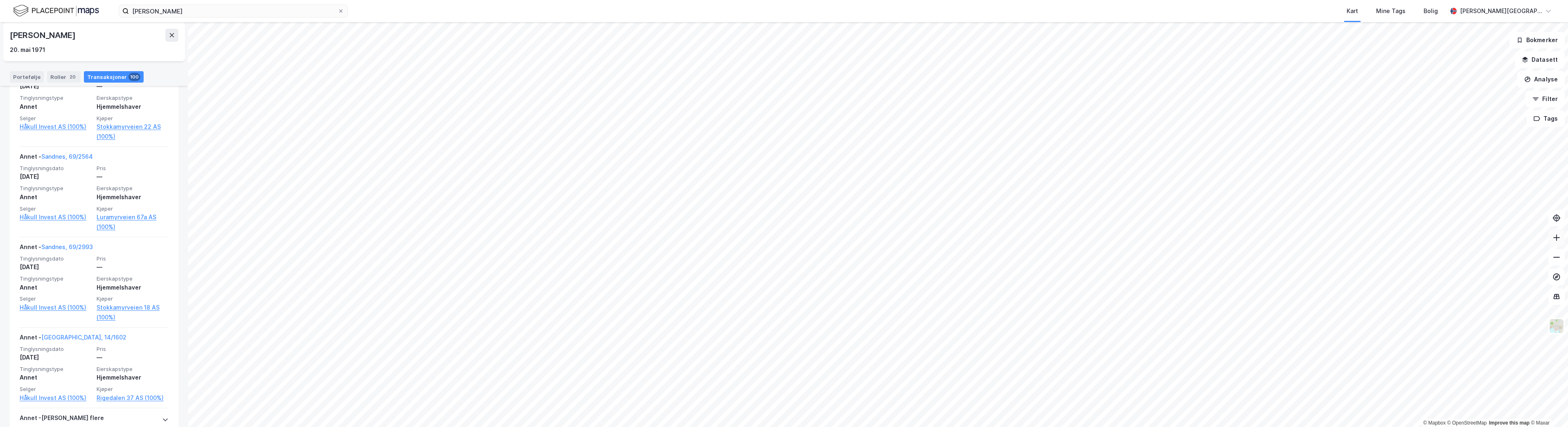
click at [1558, 245] on button at bounding box center [1556, 237] width 16 height 16
click at [1553, 241] on icon at bounding box center [1556, 237] width 8 height 8
click at [1479, 248] on div "© Mapbox © OpenStreetMap Improve this map © [PERSON_NAME] Håkull 20. mai 1971 E…" at bounding box center [784, 224] width 1568 height 405
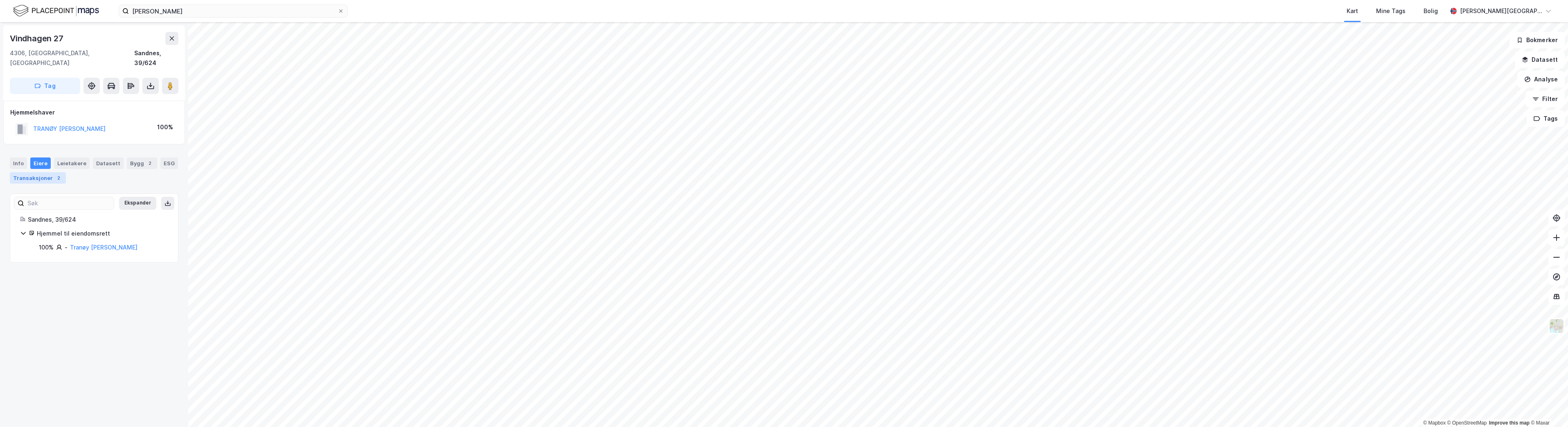
click at [47, 173] on div "Transaksjoner 2" at bounding box center [38, 178] width 56 height 12
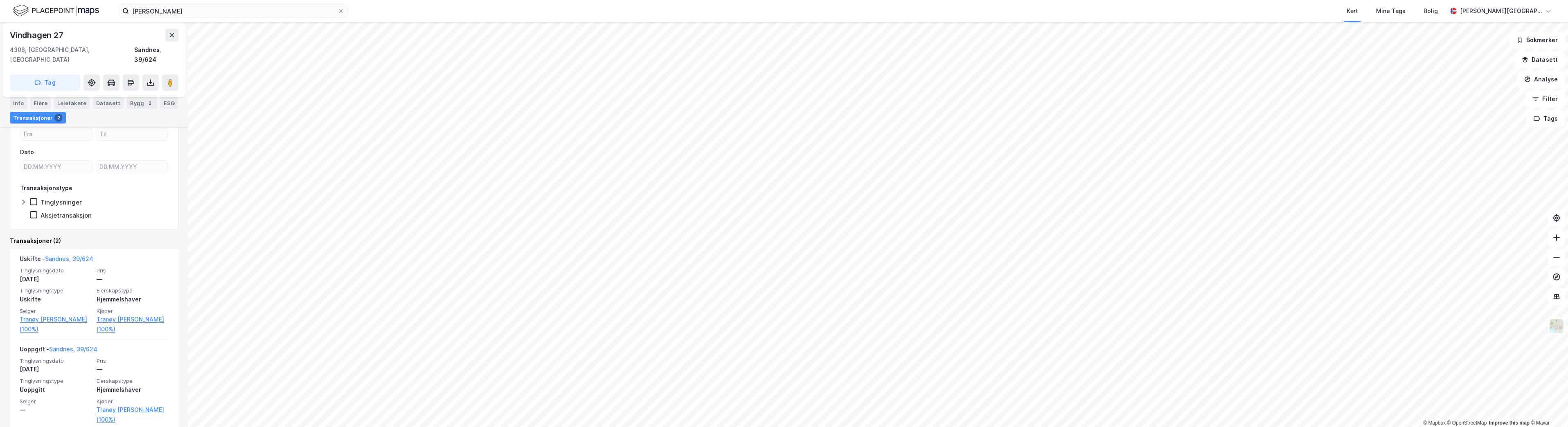
scroll to position [90, 0]
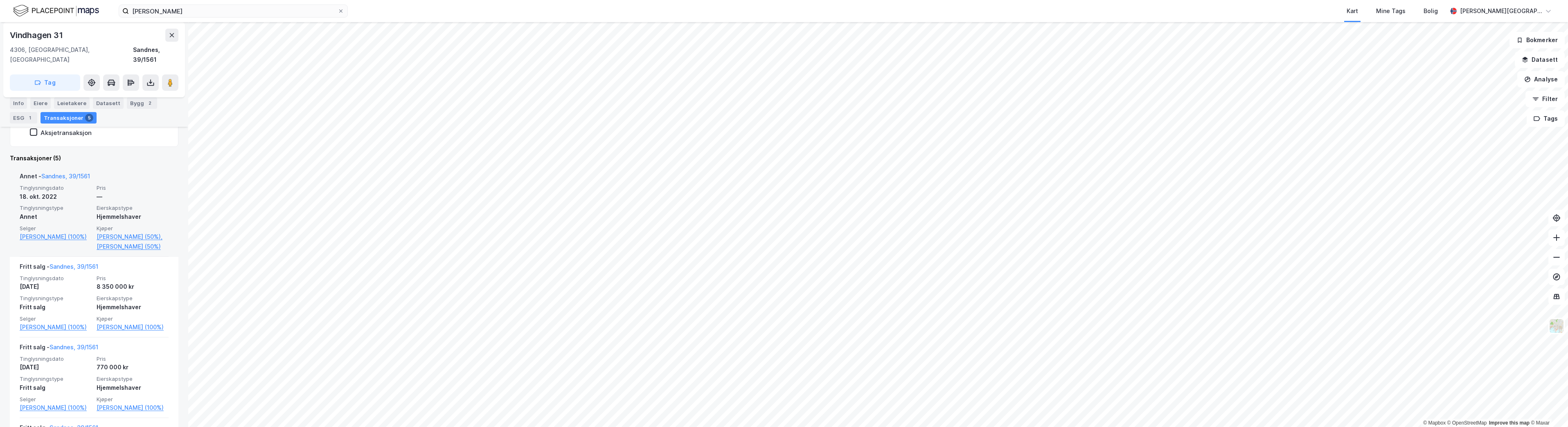
scroll to position [204, 0]
